Goal: Task Accomplishment & Management: Use online tool/utility

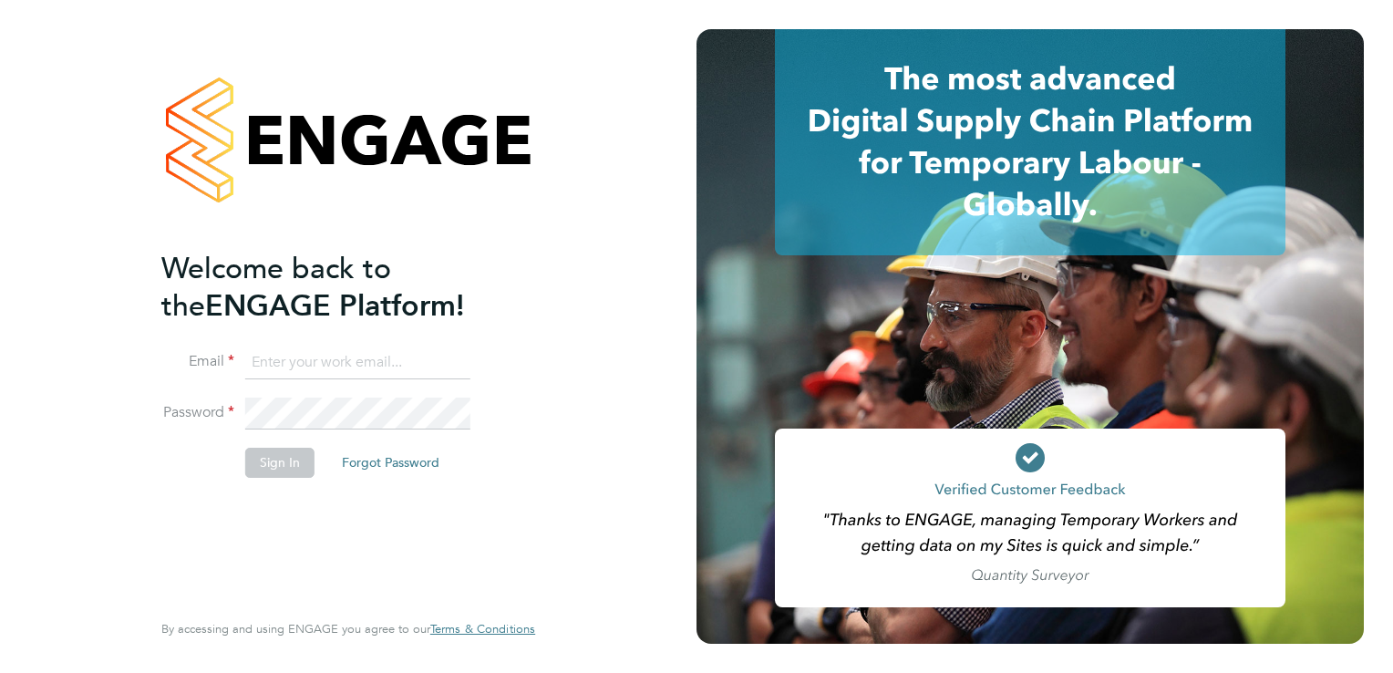
type input "[PERSON_NAME][EMAIL_ADDRESS][PERSON_NAME][DOMAIN_NAME]"
click at [266, 465] on button "Sign In" at bounding box center [279, 462] width 69 height 29
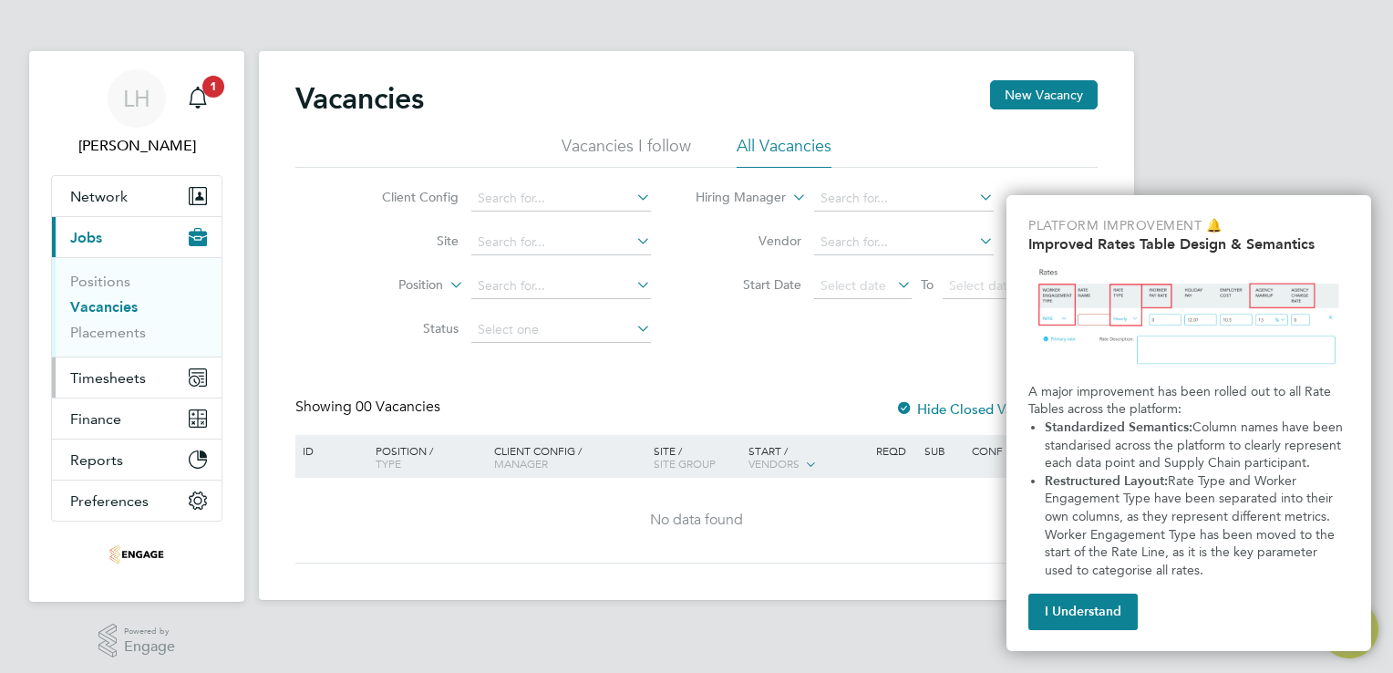
click at [97, 378] on span "Timesheets" at bounding box center [108, 377] width 76 height 17
drag, startPoint x: 1113, startPoint y: 616, endPoint x: 980, endPoint y: 594, distance: 134.2
click at [1113, 616] on button "I Understand" at bounding box center [1083, 612] width 109 height 36
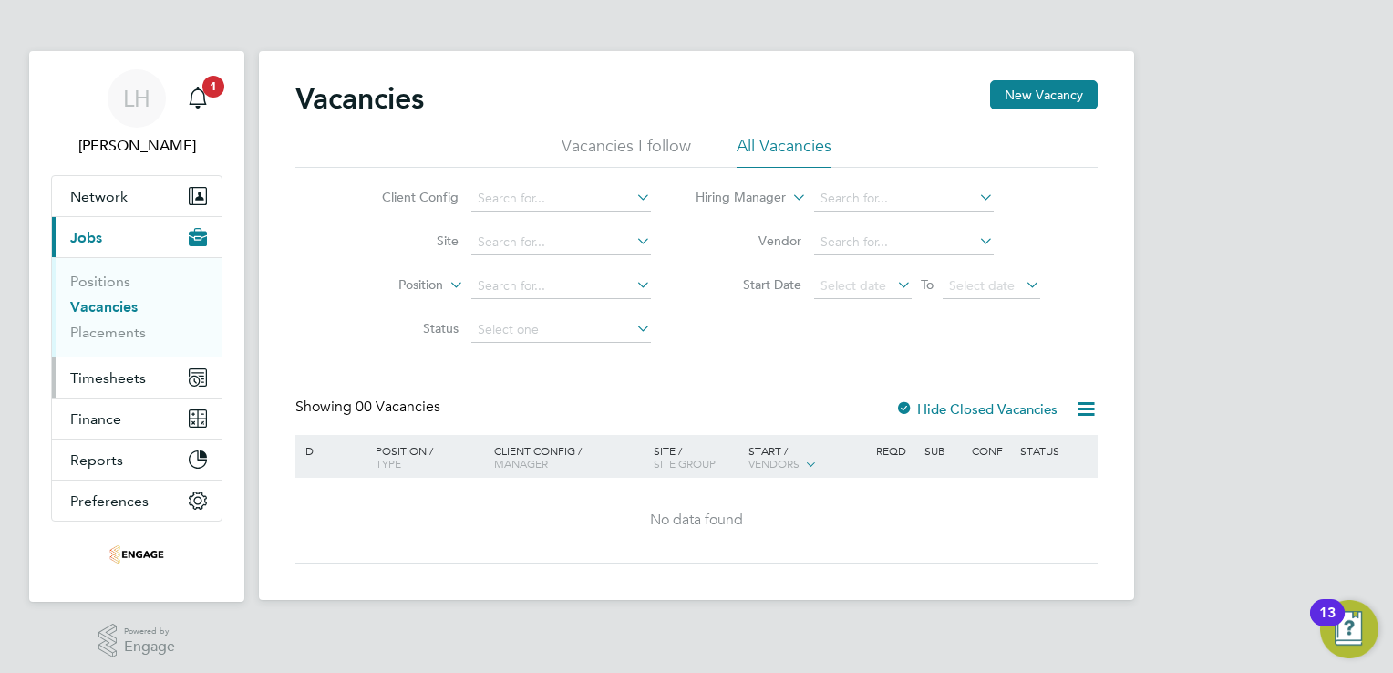
click at [120, 382] on span "Timesheets" at bounding box center [108, 377] width 76 height 17
click at [80, 370] on span "Timesheets" at bounding box center [108, 377] width 76 height 17
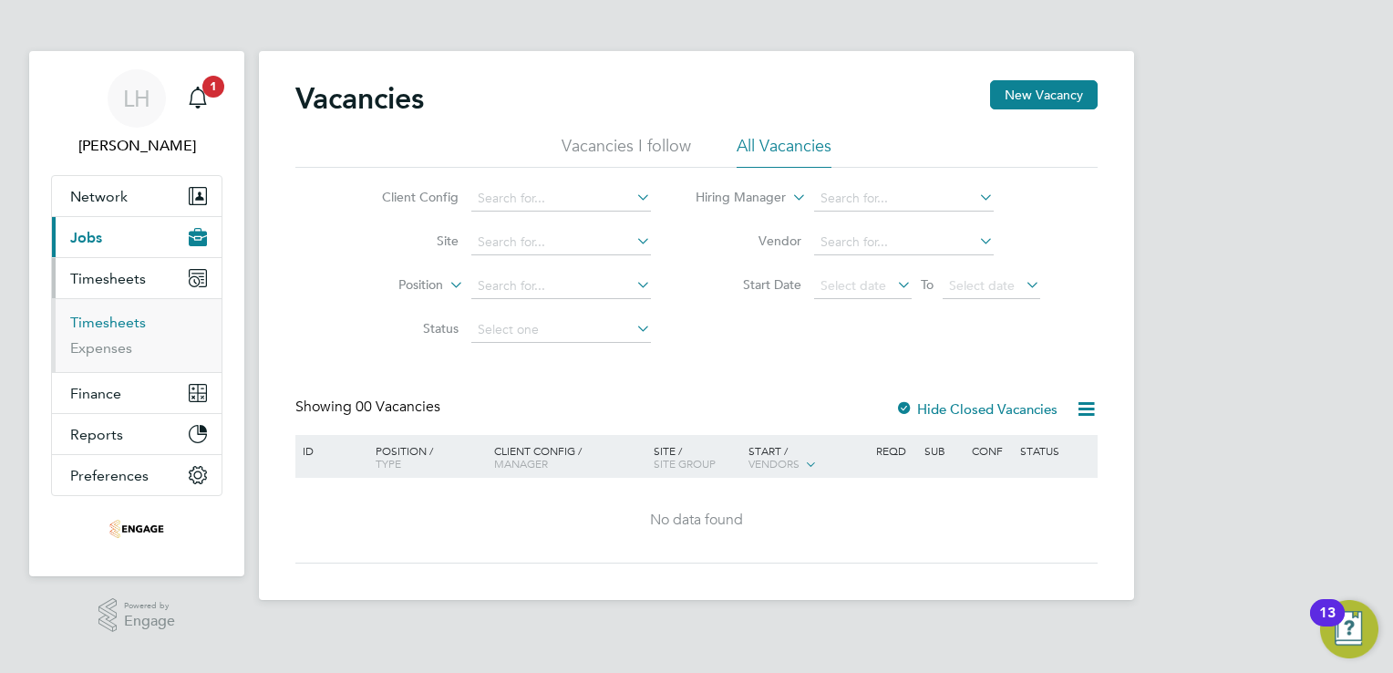
click at [90, 314] on link "Timesheets" at bounding box center [108, 322] width 76 height 17
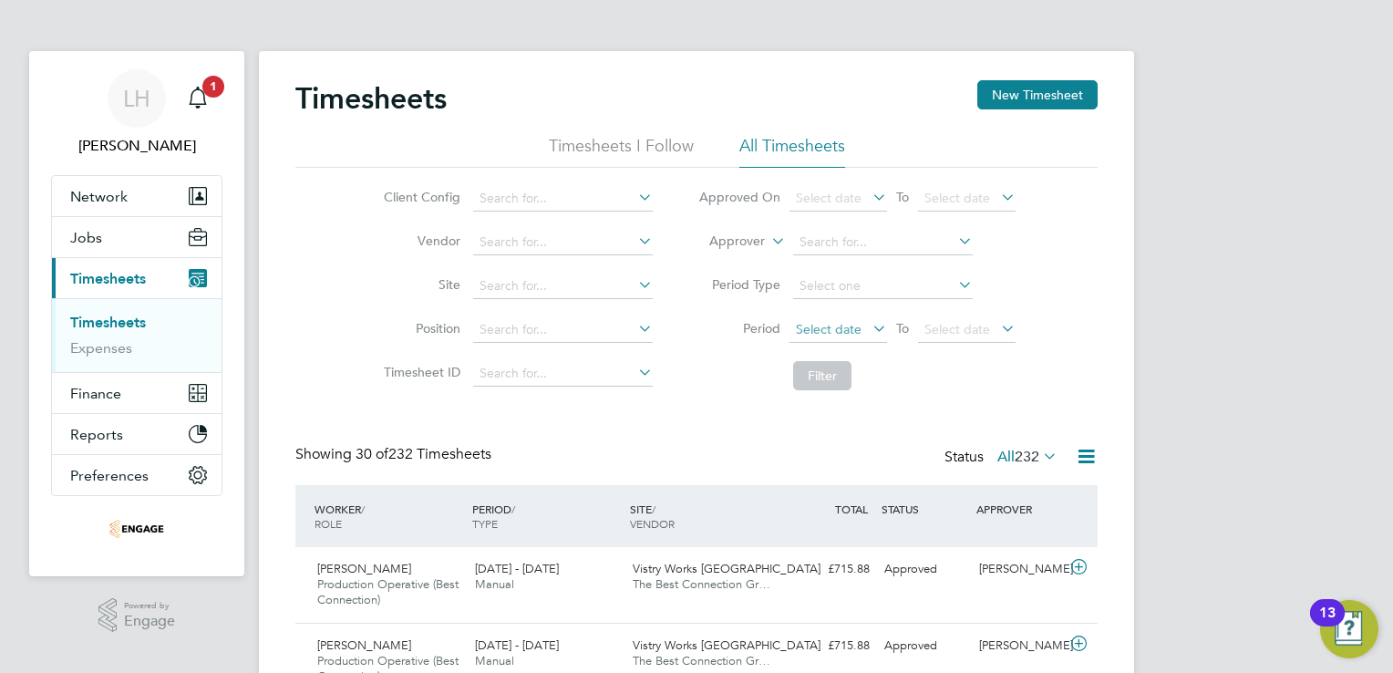
click at [823, 321] on span "Select date" at bounding box center [829, 329] width 66 height 16
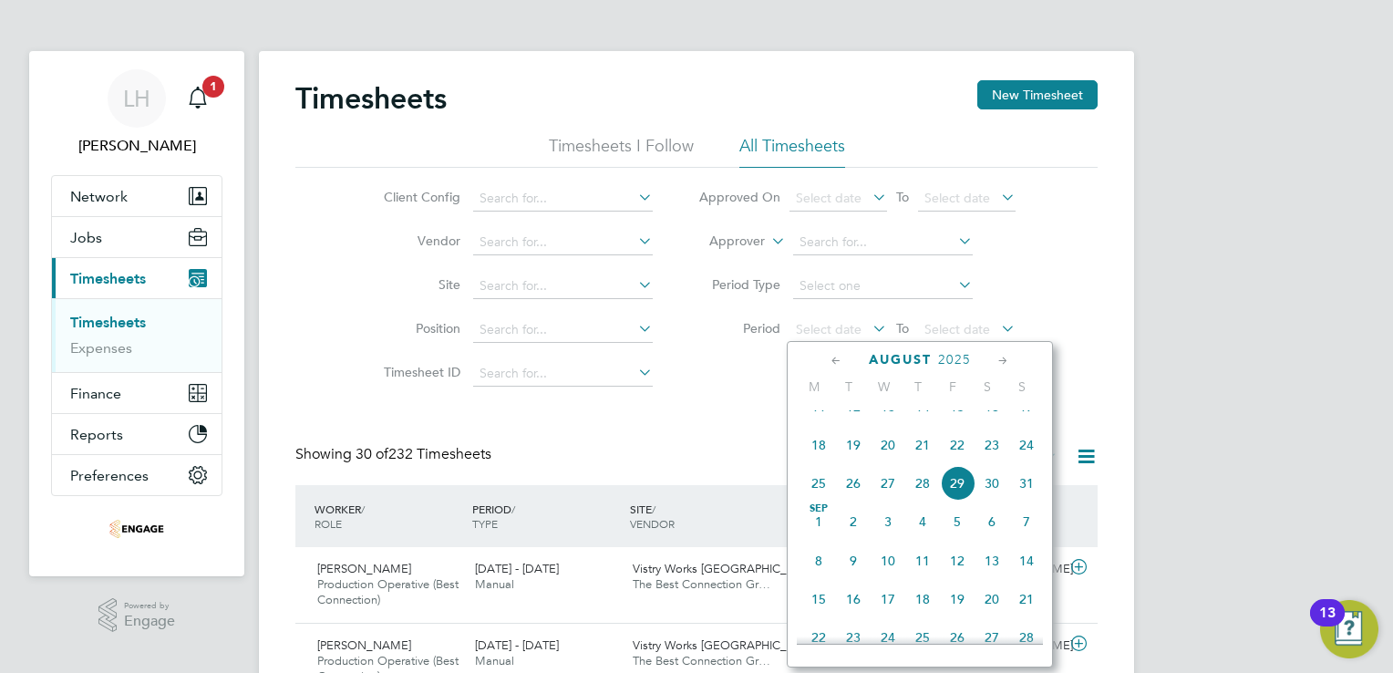
click at [821, 462] on span "18" at bounding box center [819, 445] width 35 height 35
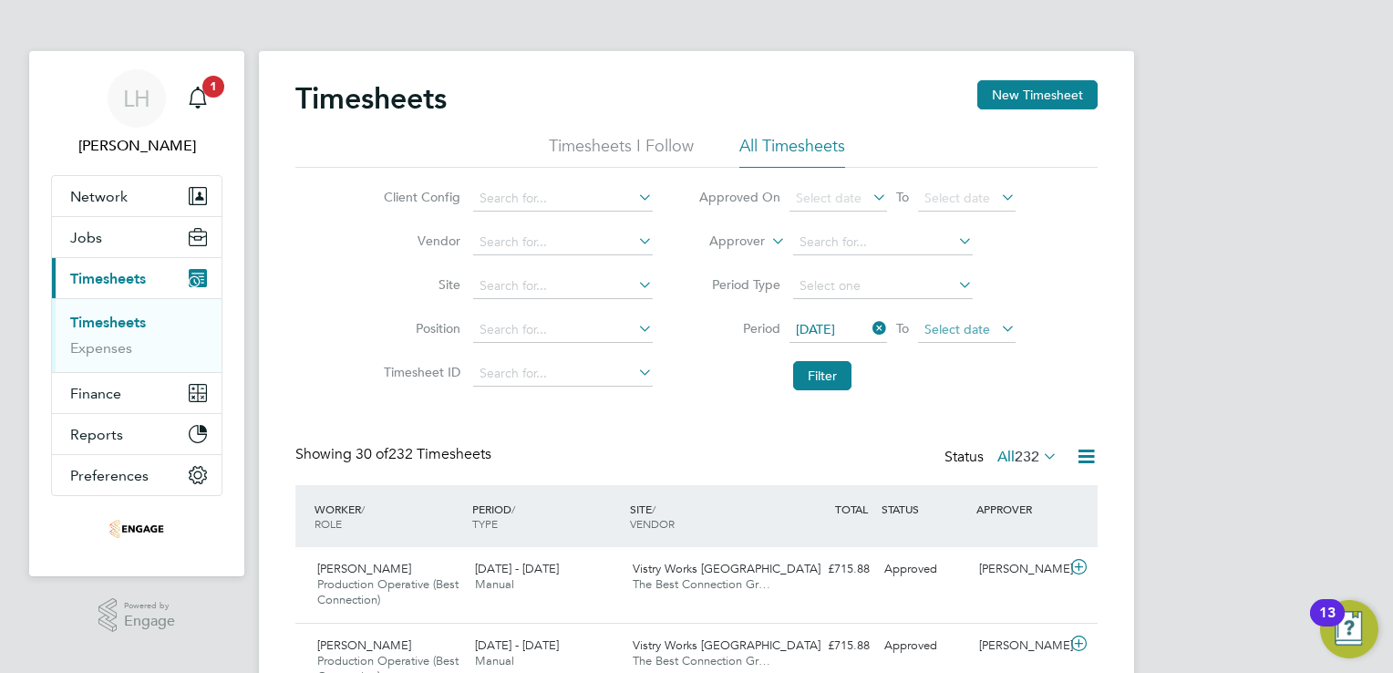
click at [961, 326] on span "Select date" at bounding box center [958, 329] width 66 height 16
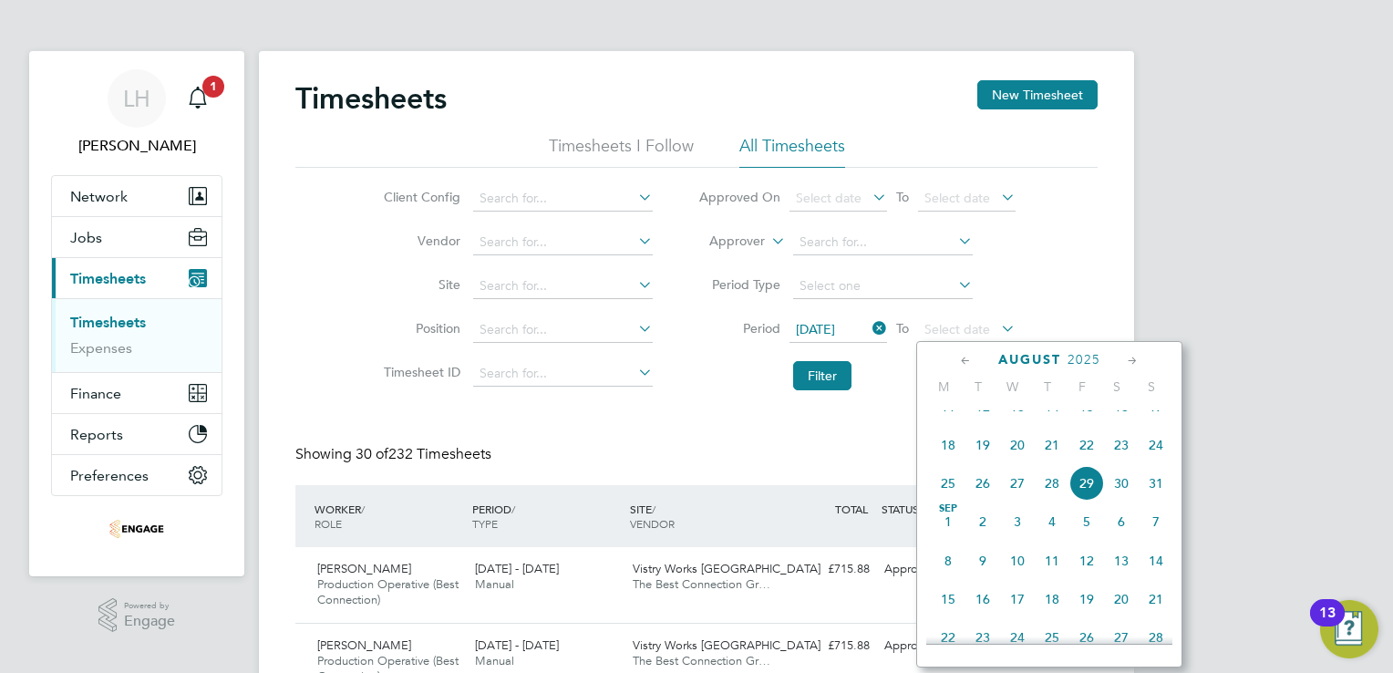
click at [1156, 462] on span "24" at bounding box center [1156, 445] width 35 height 35
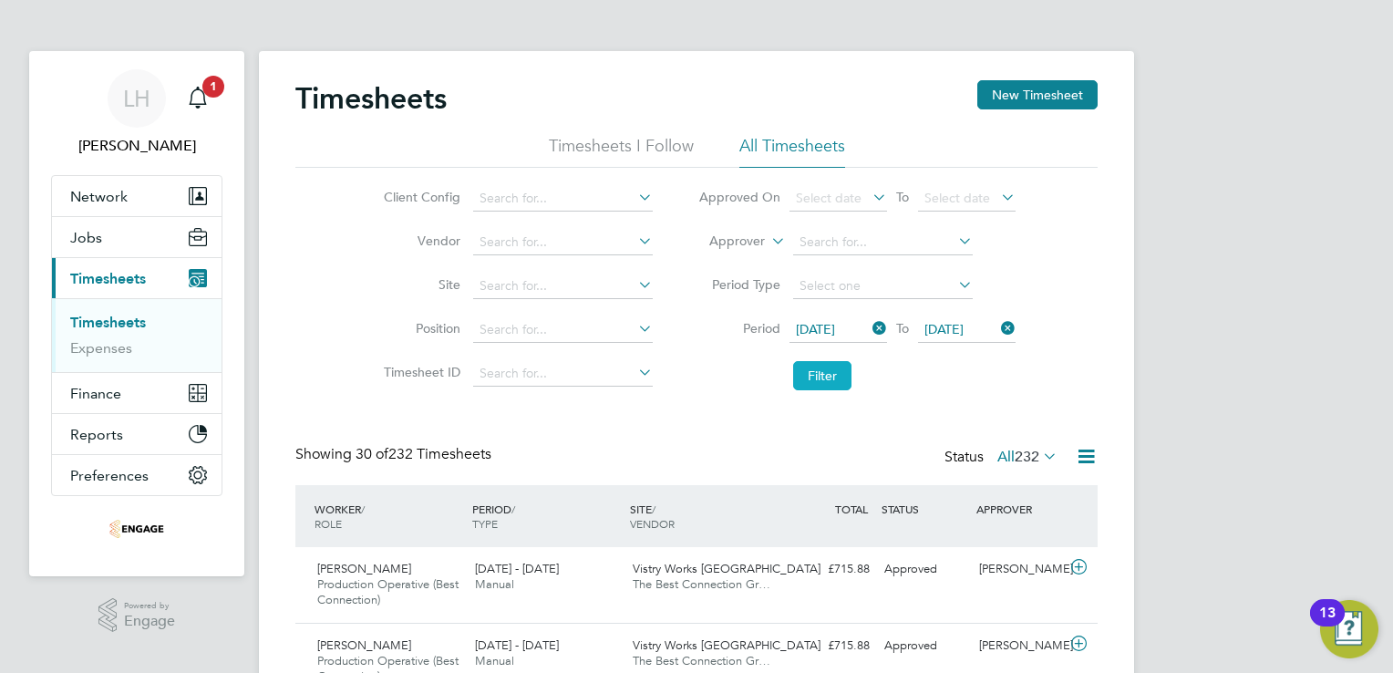
click at [812, 374] on button "Filter" at bounding box center [822, 375] width 58 height 29
click at [1083, 457] on icon at bounding box center [1086, 456] width 23 height 23
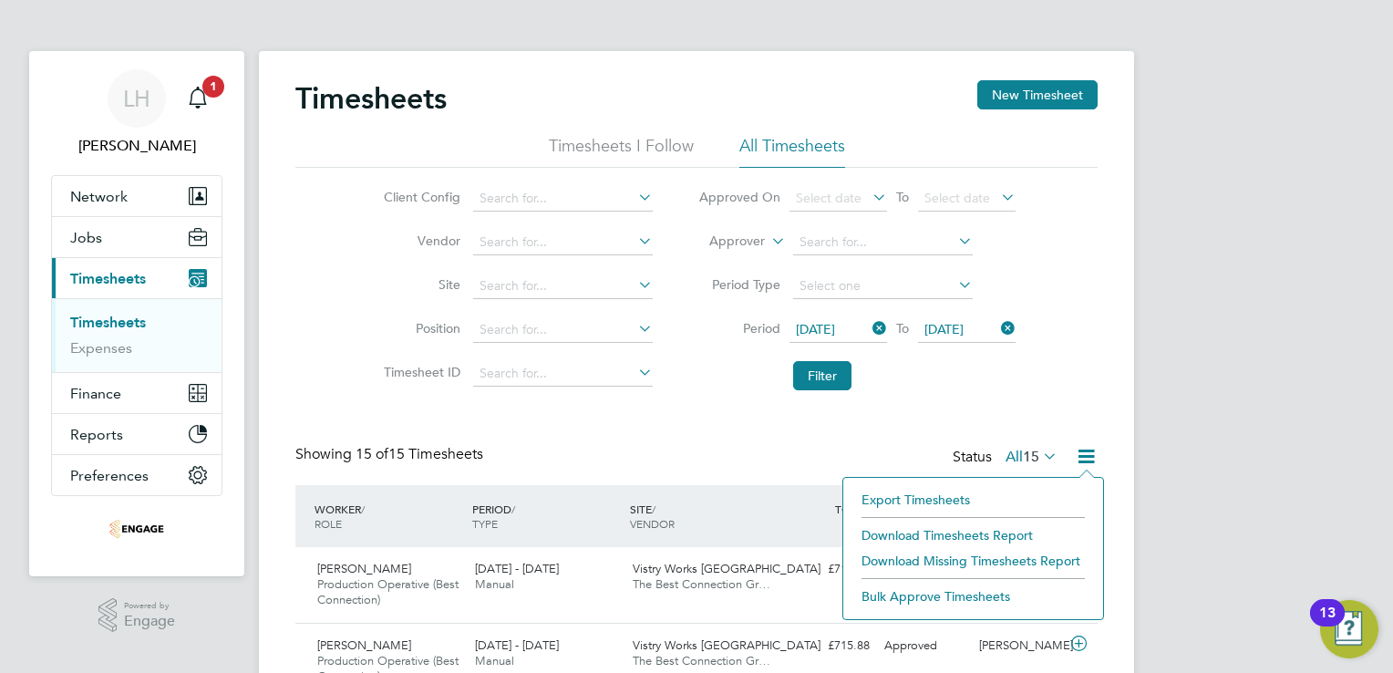
click at [930, 495] on li "Export Timesheets" at bounding box center [974, 500] width 242 height 26
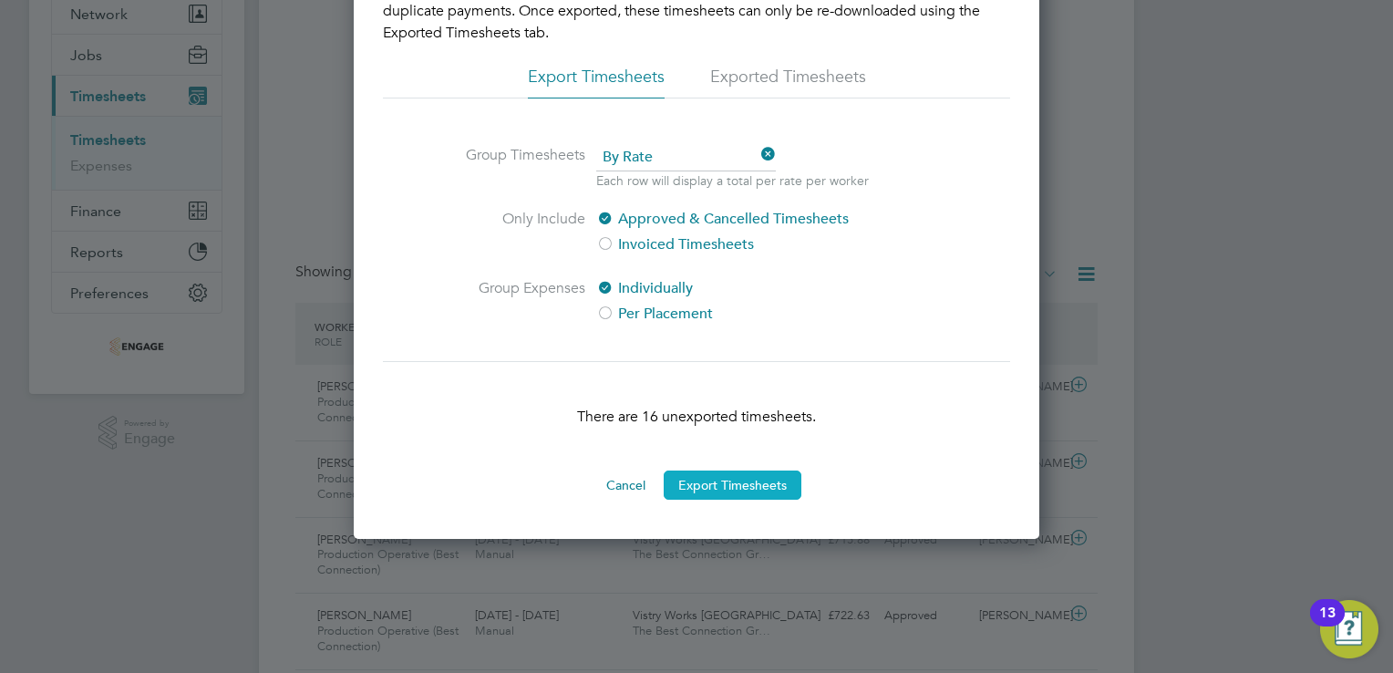
click at [733, 493] on button "Export Timesheets" at bounding box center [733, 485] width 138 height 29
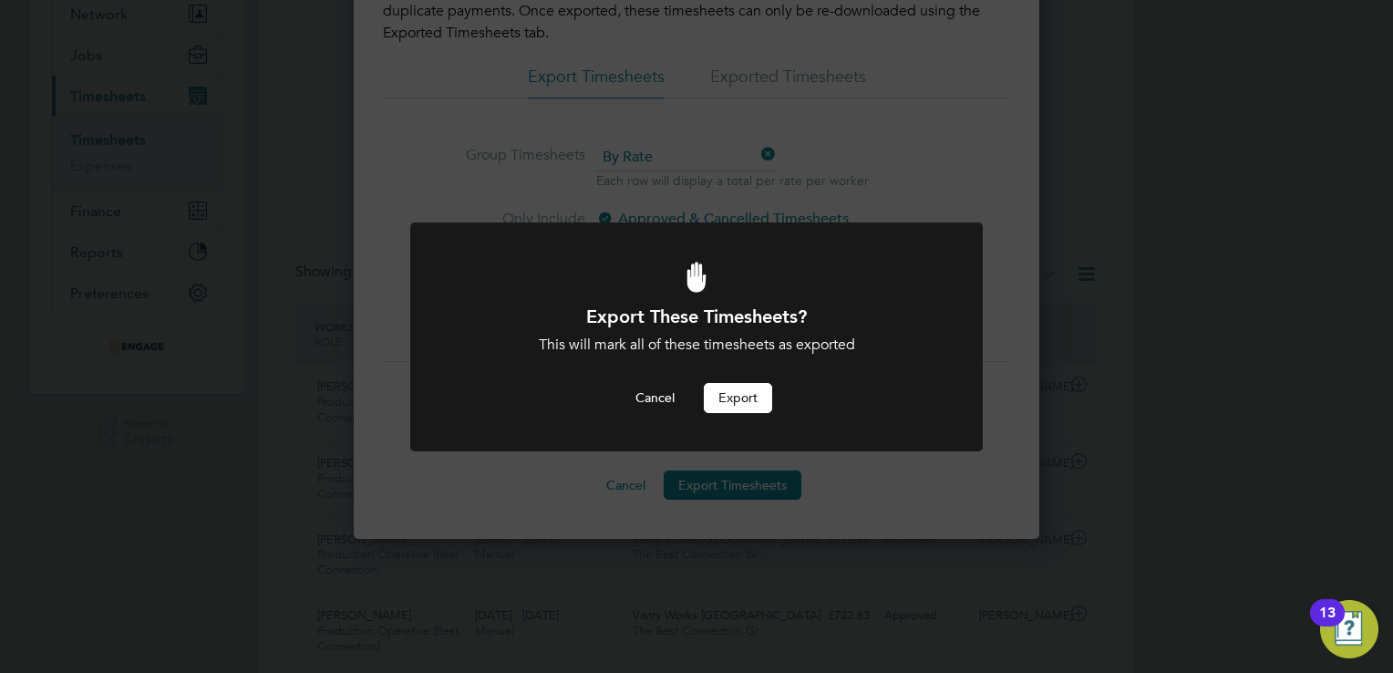
click at [730, 407] on button "Export" at bounding box center [738, 397] width 68 height 29
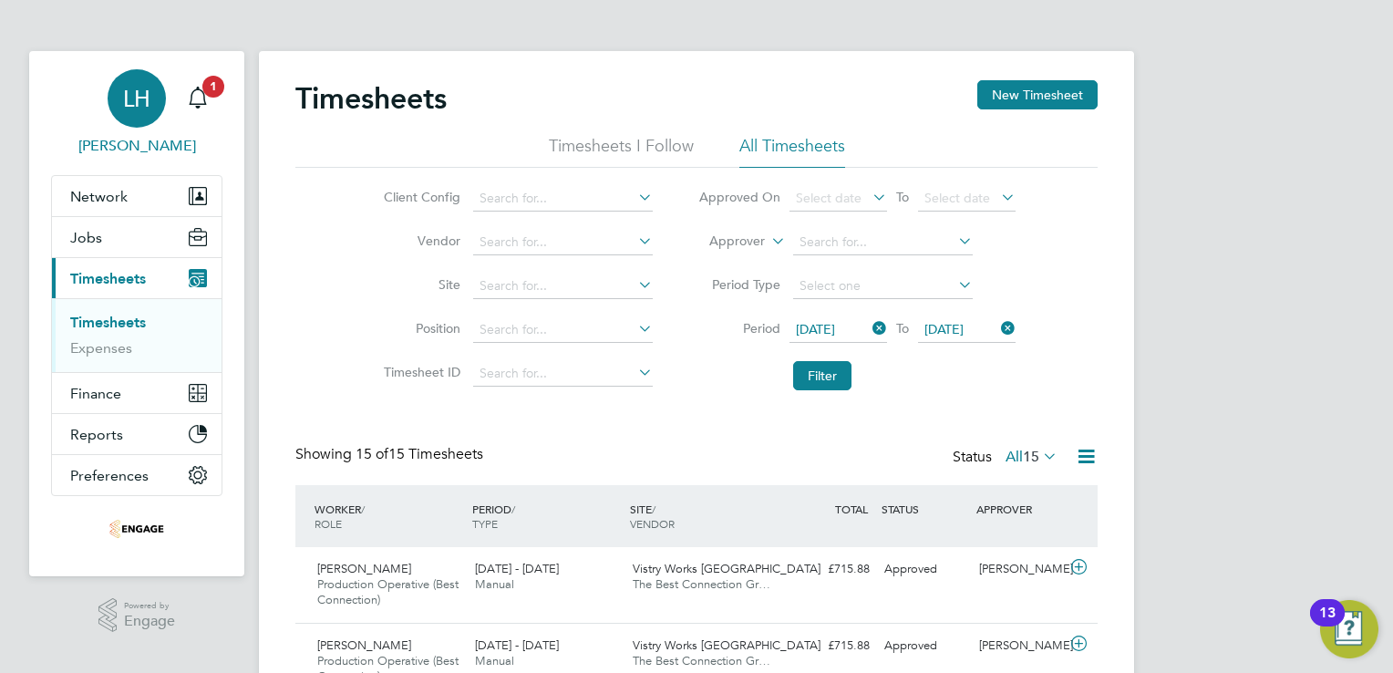
click at [140, 140] on span "[PERSON_NAME]" at bounding box center [136, 146] width 171 height 22
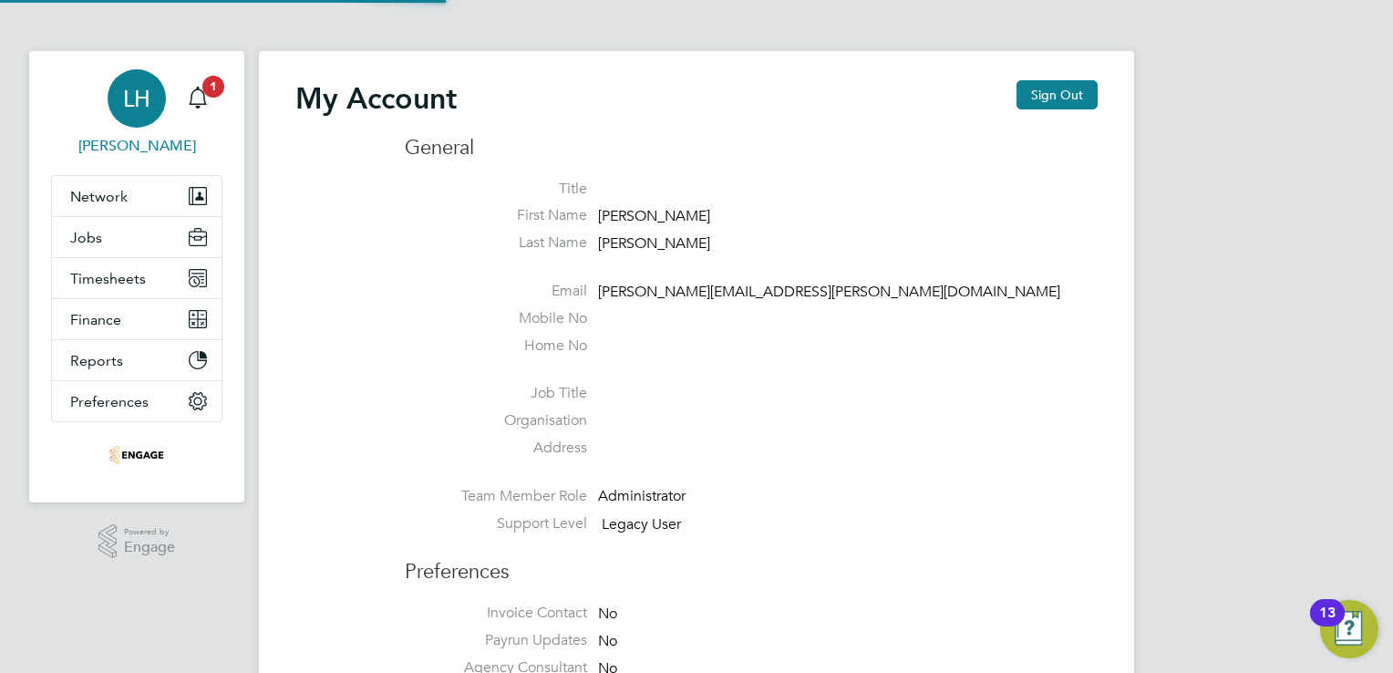
type input "[PERSON_NAME][EMAIL_ADDRESS][PERSON_NAME][DOMAIN_NAME]"
click at [1087, 88] on button "Sign Out" at bounding box center [1057, 94] width 81 height 29
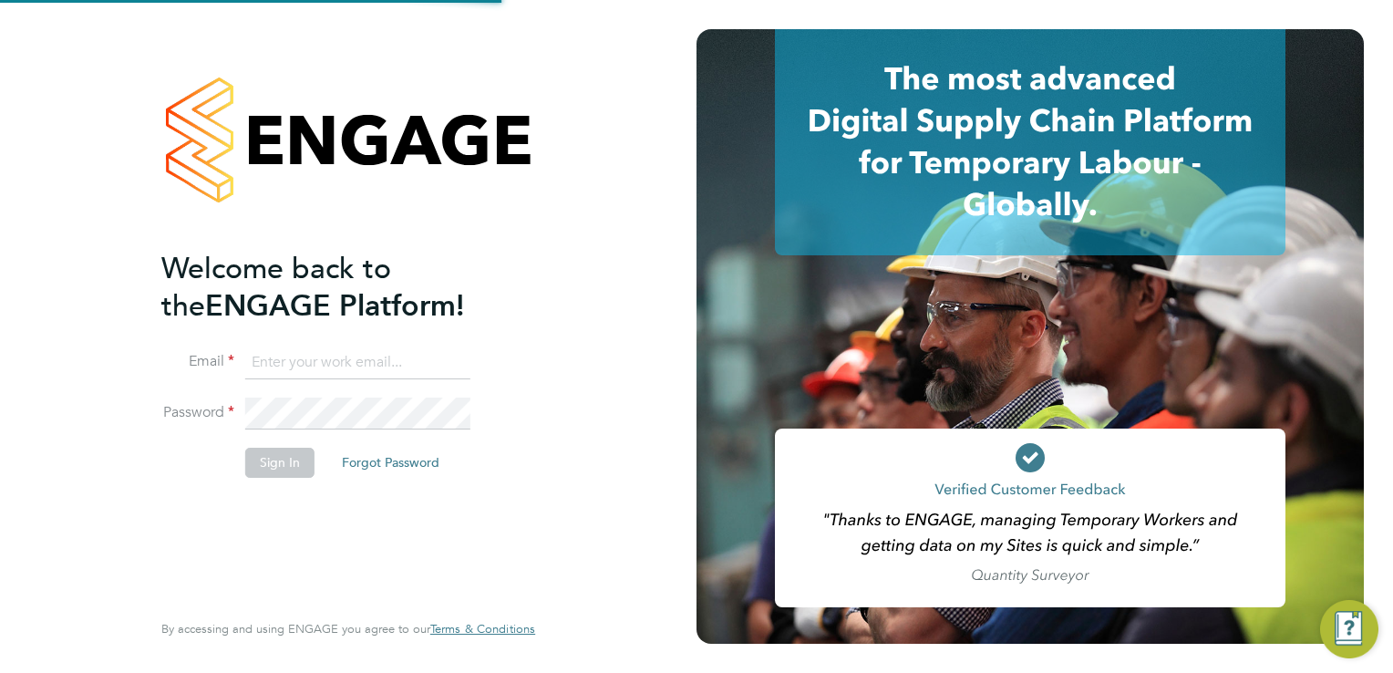
type input "[PERSON_NAME][EMAIL_ADDRESS][PERSON_NAME][DOMAIN_NAME]"
